Goal: Information Seeking & Learning: Learn about a topic

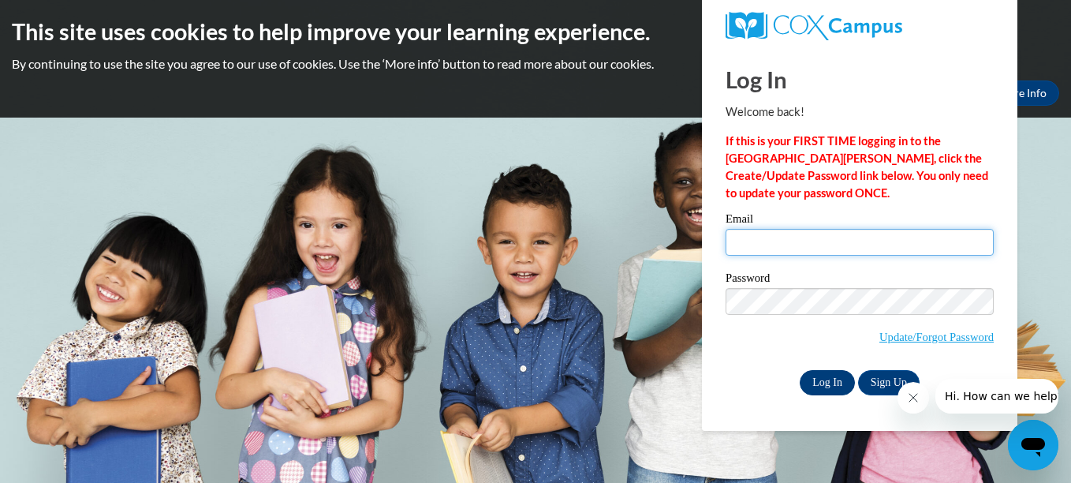
type input "neverwouldhavemadeit@hotmail.com"
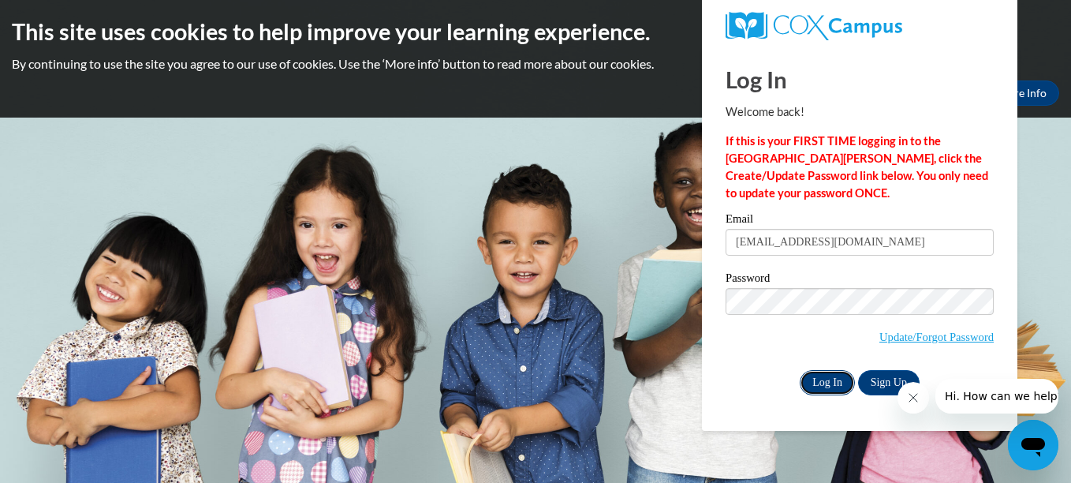
click at [832, 382] on input "Log In" at bounding box center [827, 382] width 55 height 25
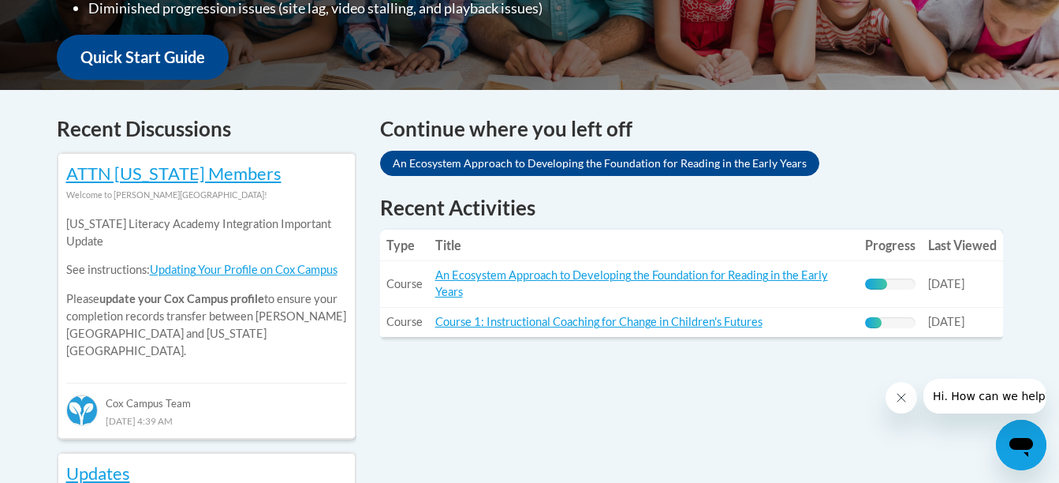
scroll to position [631, 0]
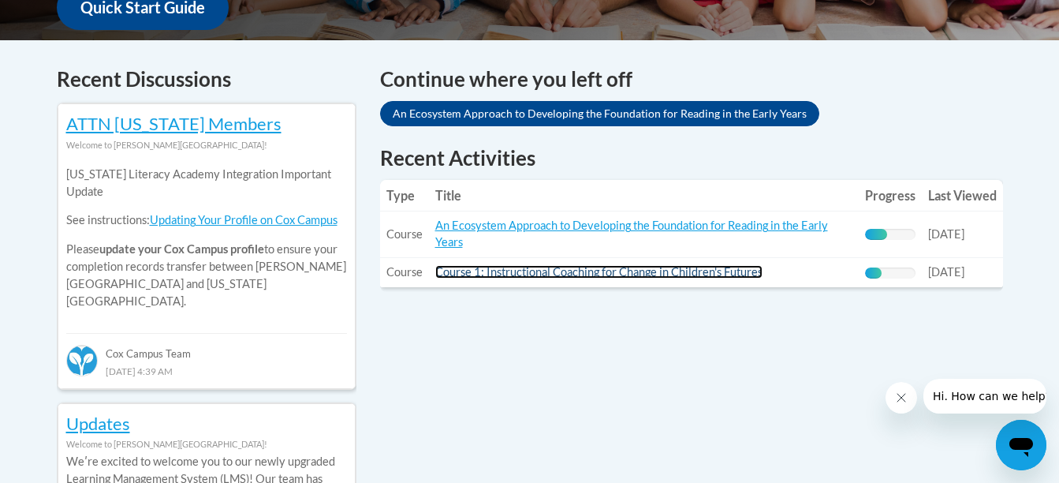
click at [552, 270] on link "Course 1: Instructional Coaching for Change in Children's Futures" at bounding box center [598, 271] width 327 height 13
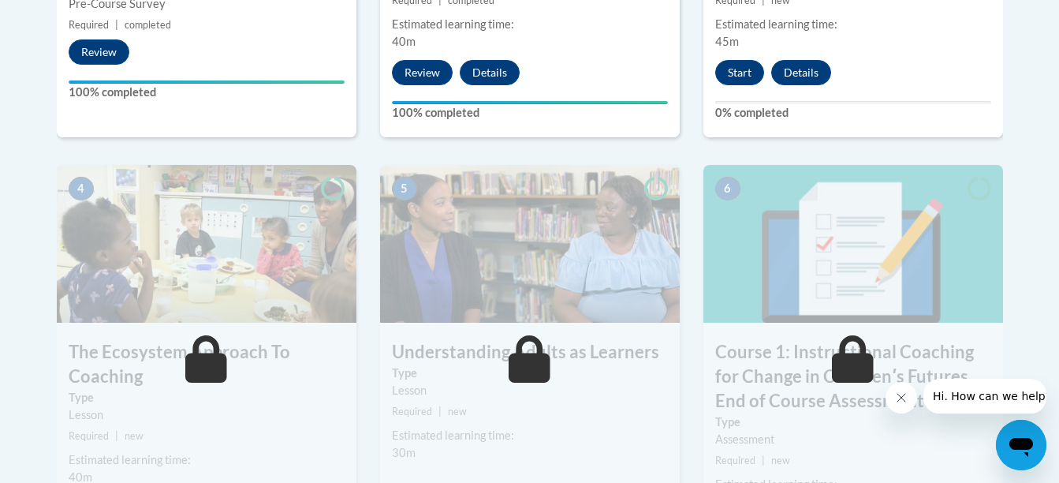
scroll to position [789, 0]
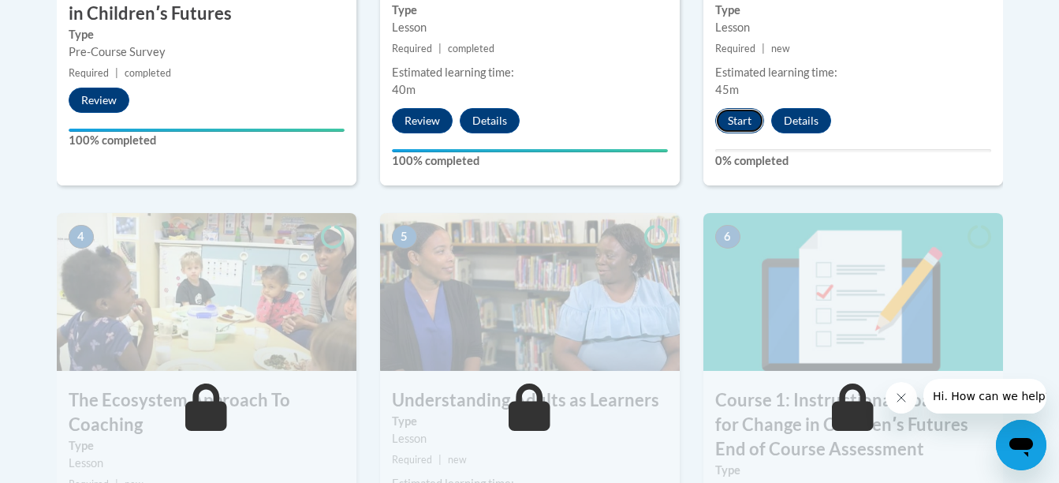
click at [728, 117] on button "Start" at bounding box center [739, 120] width 49 height 25
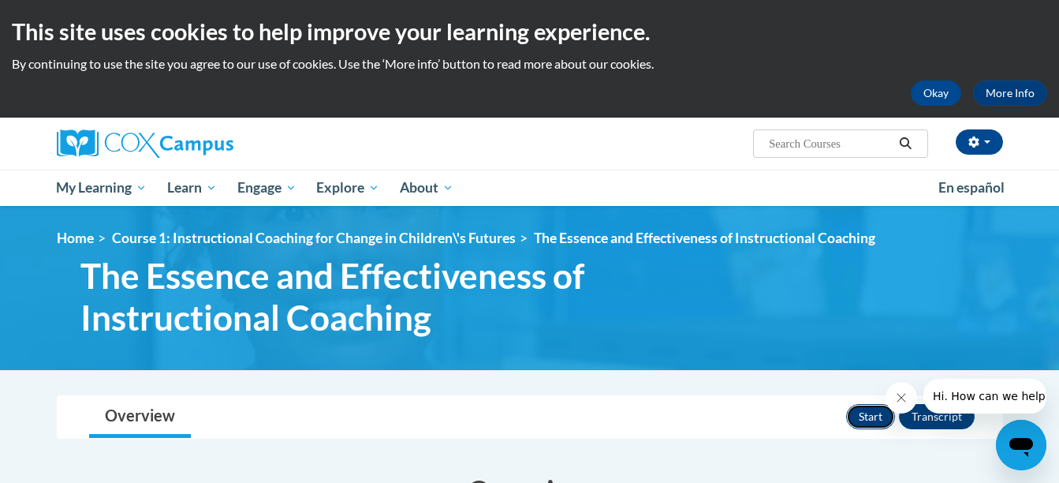
click at [868, 412] on button "Start" at bounding box center [870, 416] width 49 height 25
